Goal: Navigation & Orientation: Find specific page/section

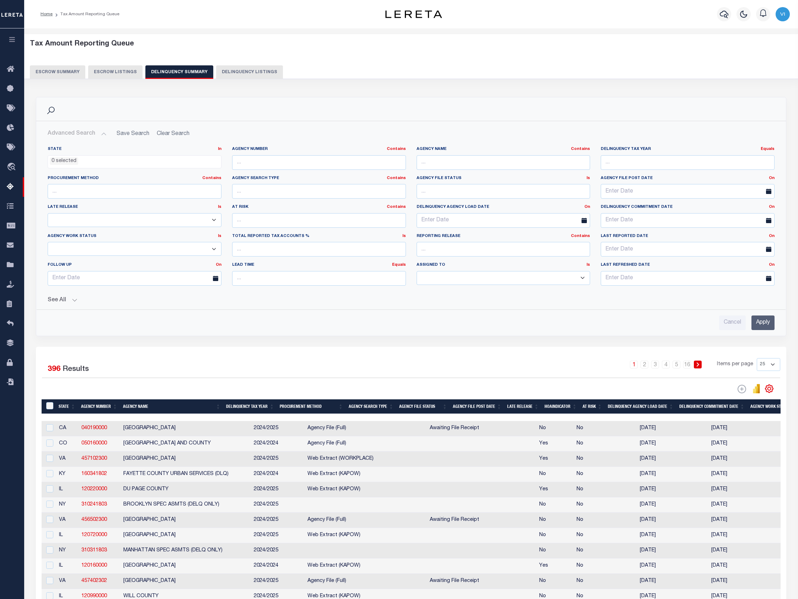
select select
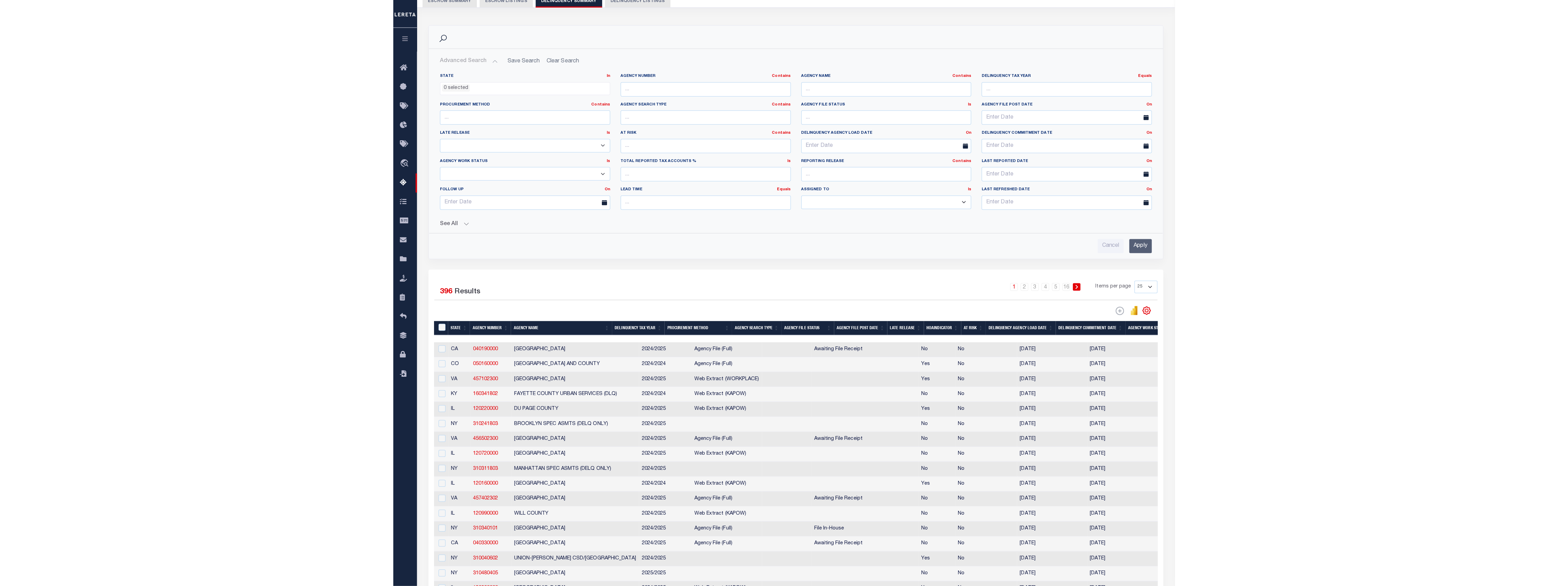
scroll to position [69, 0]
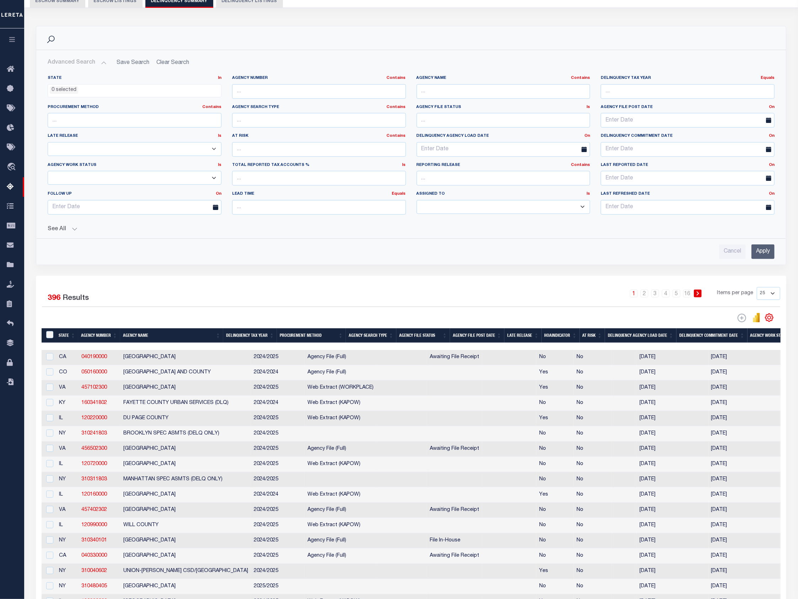
click at [12, 44] on button "button" at bounding box center [12, 40] width 24 height 24
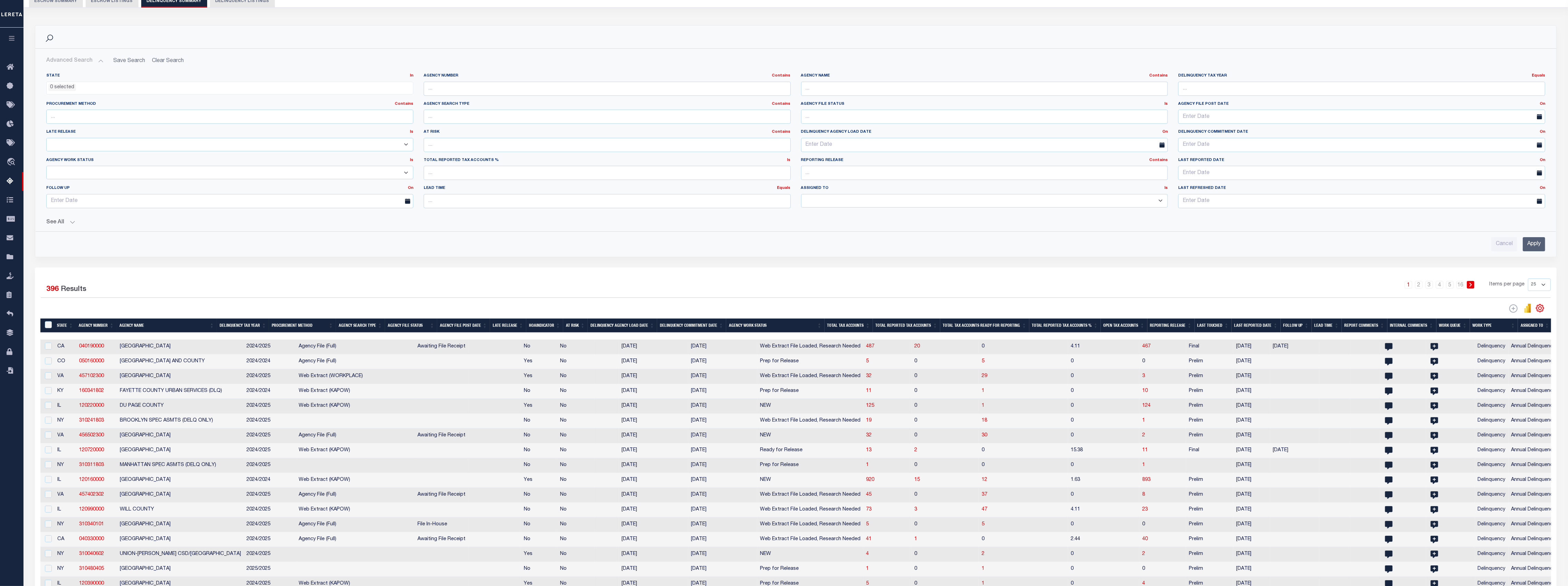
click at [8, 32] on button "button" at bounding box center [12, 39] width 23 height 23
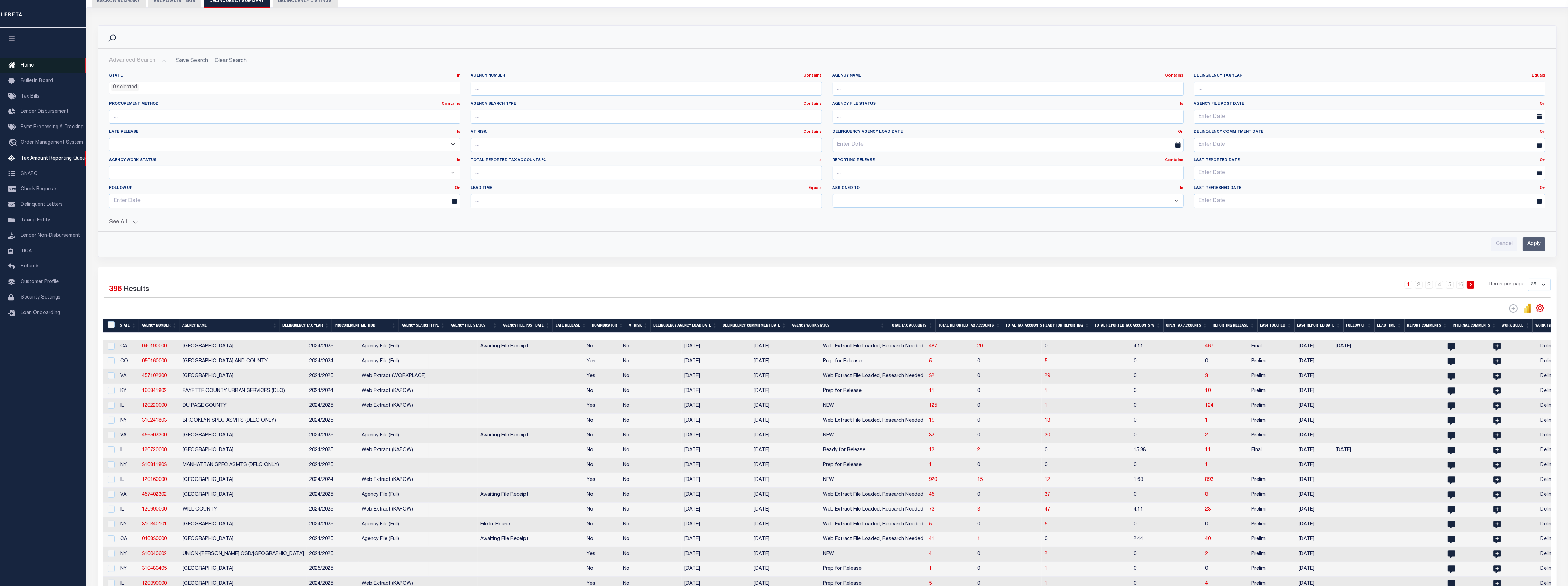
click at [35, 62] on link "Home" at bounding box center [43, 66] width 86 height 16
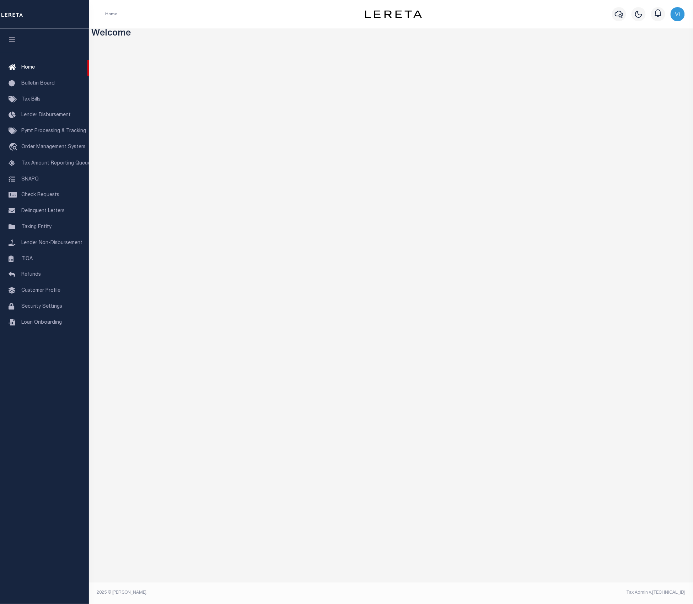
click at [682, 16] on img "button" at bounding box center [678, 14] width 14 height 14
click at [653, 48] on span "Sign out" at bounding box center [650, 50] width 20 height 5
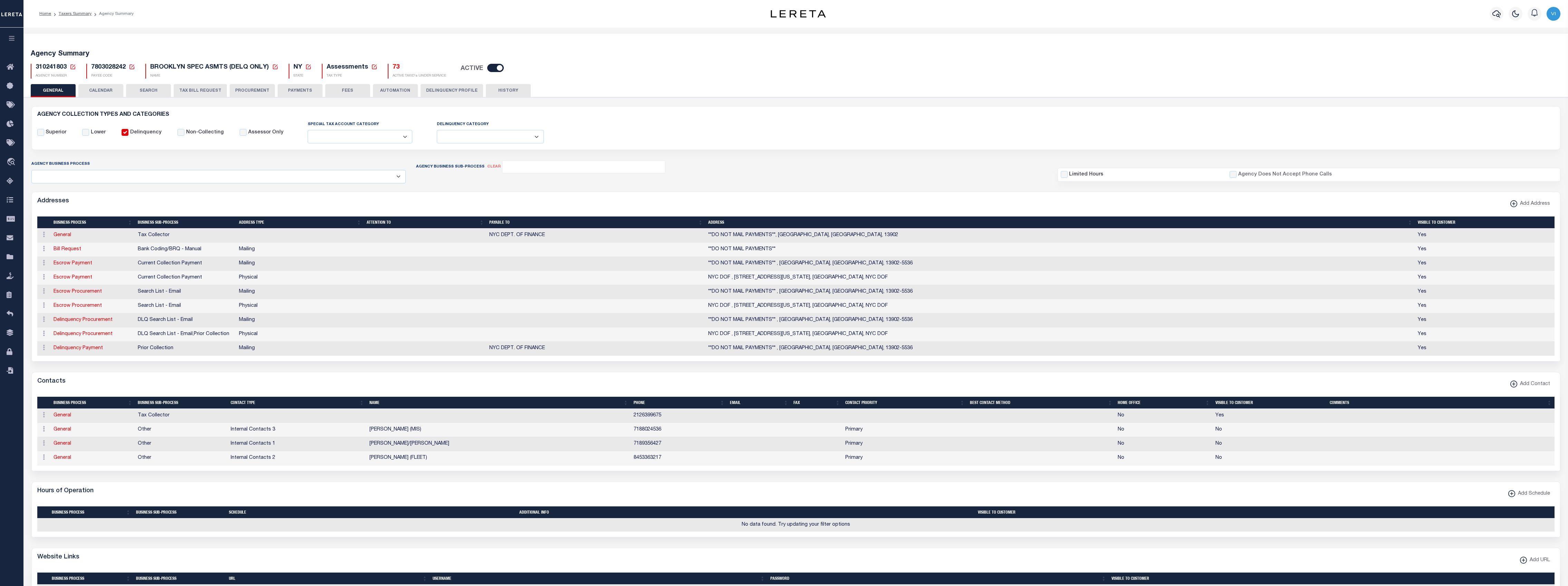
select select
click at [12, 36] on icon "button" at bounding box center [12, 38] width 8 height 6
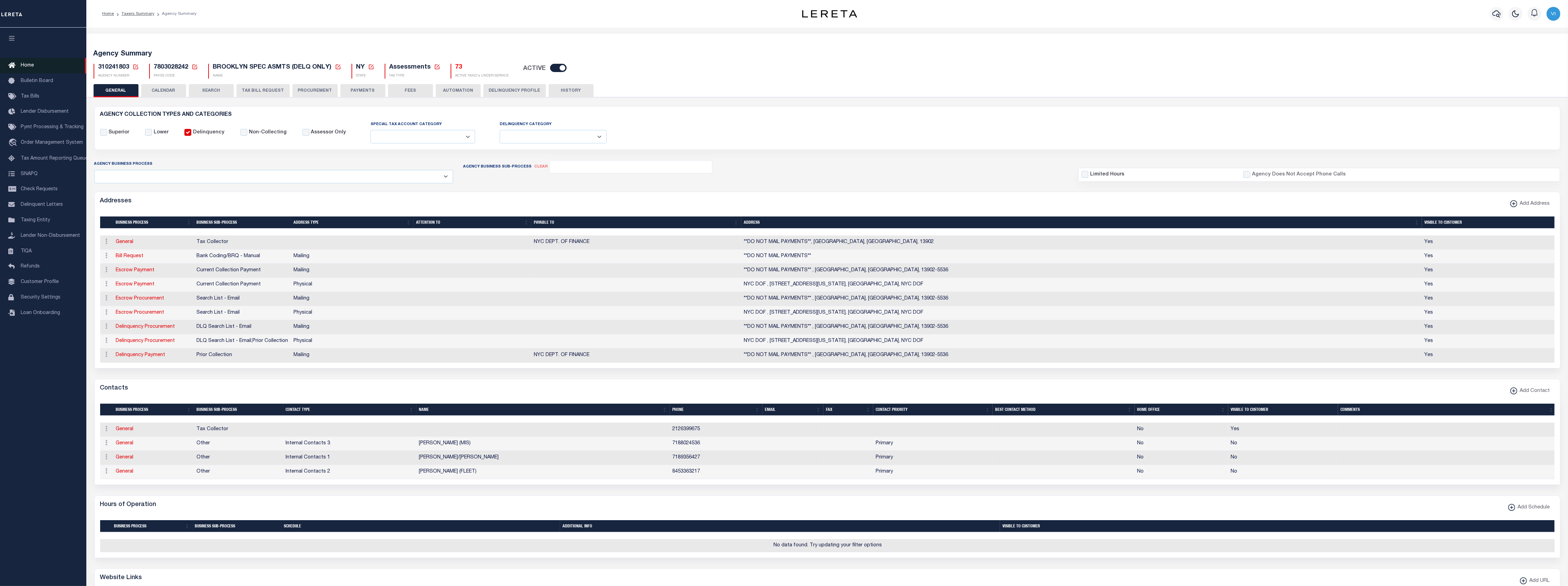
click at [24, 63] on span "Home" at bounding box center [27, 65] width 14 height 5
